Goal: Task Accomplishment & Management: Complete application form

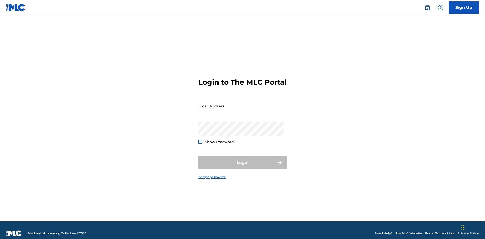
scroll to position [7, 0]
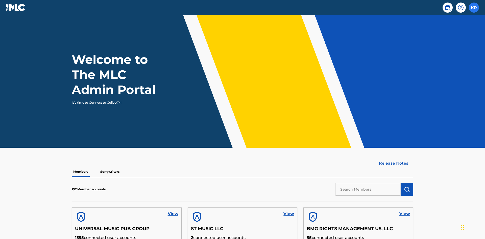
click at [474, 7] on label at bounding box center [474, 8] width 10 height 10
click at [474, 8] on input "KR Krystal Ribble krystal.ribble@themlc.com Profile Log out" at bounding box center [474, 8] width 0 height 0
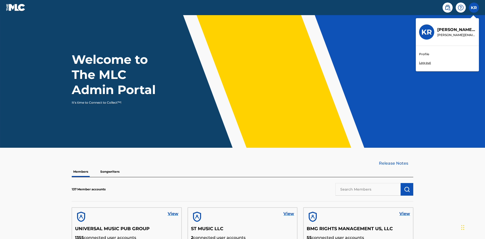
click at [424, 54] on link "Profile" at bounding box center [424, 54] width 10 height 5
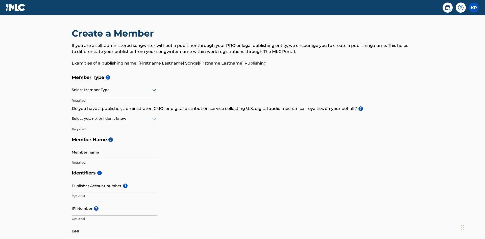
click at [72, 87] on input "text" at bounding box center [72, 89] width 1 height 5
click at [72, 116] on input "text" at bounding box center [72, 118] width 1 height 5
click at [114, 138] on div "No" at bounding box center [114, 143] width 85 height 11
click at [114, 145] on input "Member name" at bounding box center [114, 152] width 85 height 14
type input "Z2025.09.20.04.26.43"
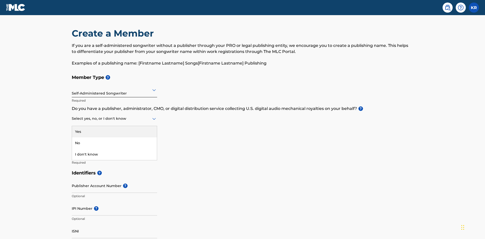
type input "123 Main St"
type input "Unit A"
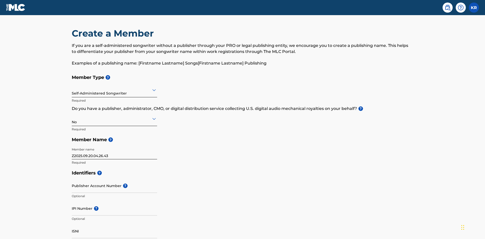
type input "Steve"
type input "London"
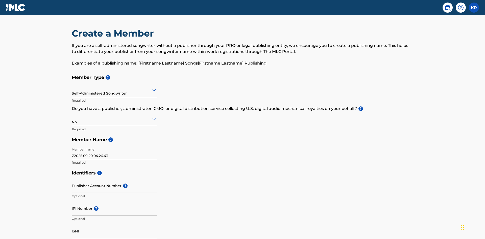
click at [114, 179] on input "Publisher Account Number ?" at bounding box center [114, 186] width 85 height 14
click at [114, 201] on input "IPI Number ?" at bounding box center [114, 208] width 85 height 14
click at [114, 224] on input "ISNI" at bounding box center [114, 231] width 85 height 14
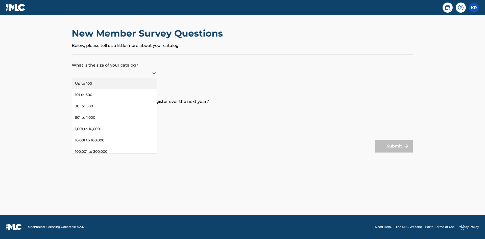
click at [114, 84] on div "Up to 100" at bounding box center [114, 83] width 85 height 11
click at [72, 109] on input "text" at bounding box center [72, 109] width 1 height 5
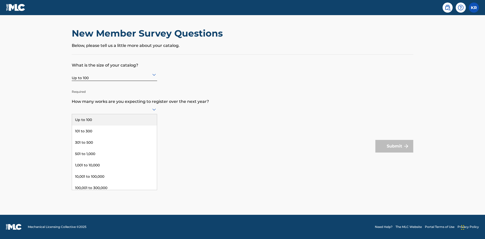
click at [114, 131] on div "101 to 300" at bounding box center [114, 131] width 85 height 11
